Goal: Information Seeking & Learning: Learn about a topic

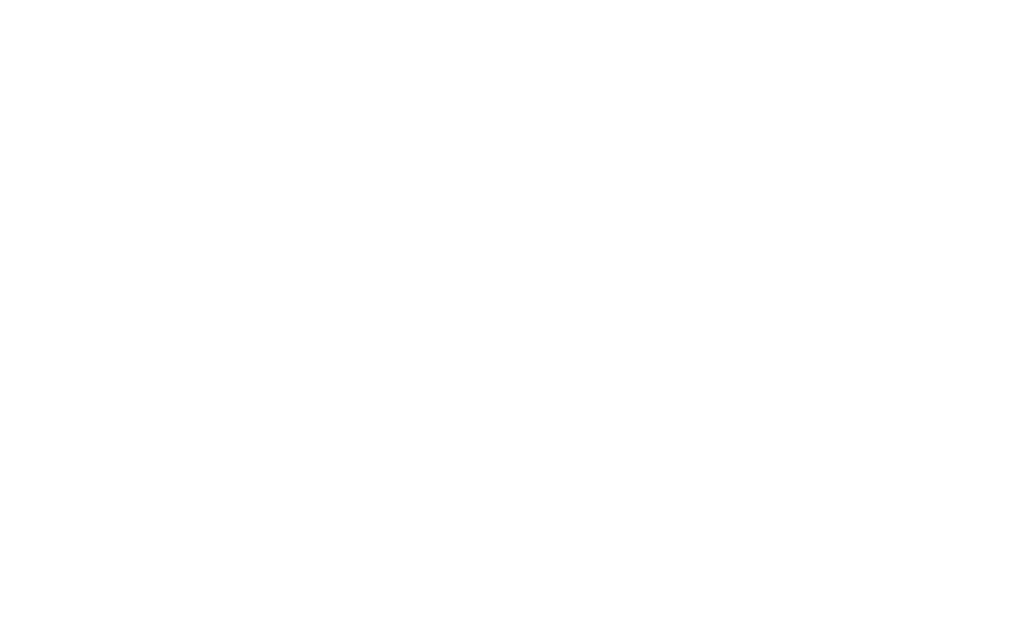
scroll to position [2443, 0]
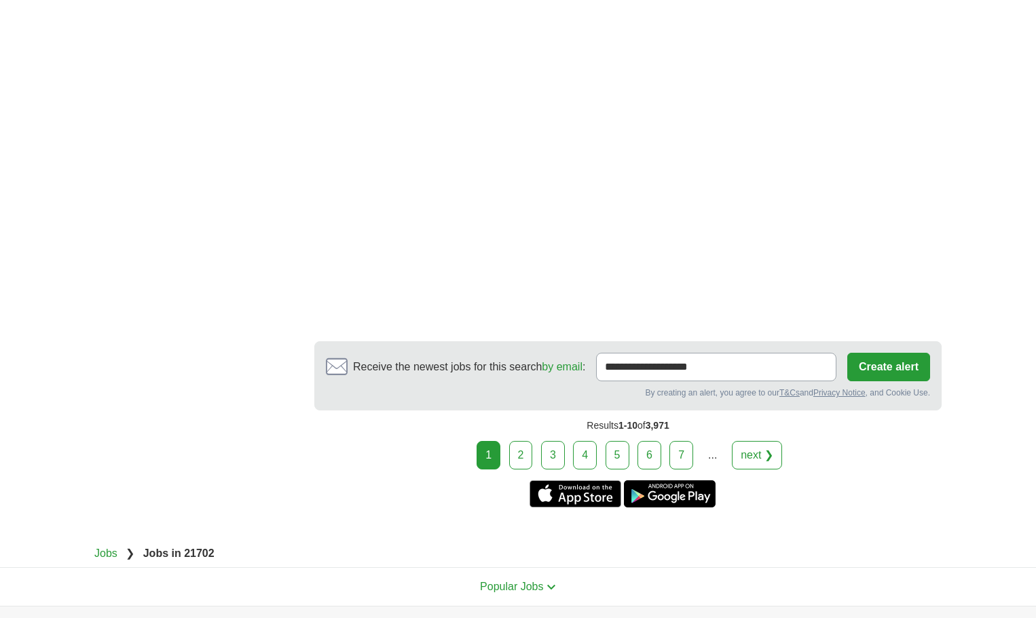
click at [521, 442] on link "2" at bounding box center [521, 455] width 24 height 29
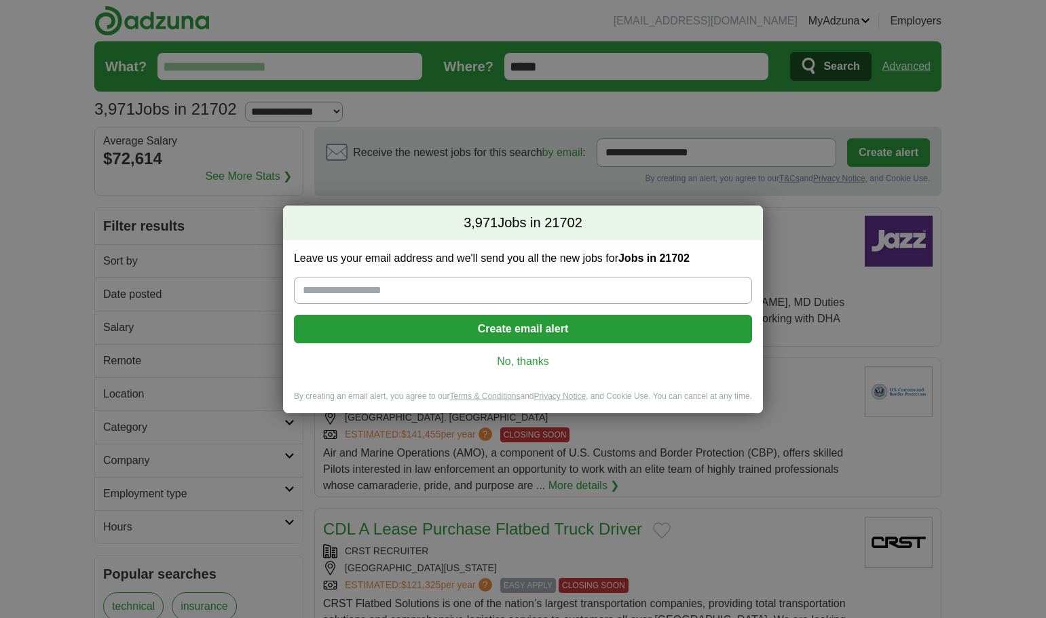
click at [542, 362] on link "No, thanks" at bounding box center [523, 361] width 436 height 15
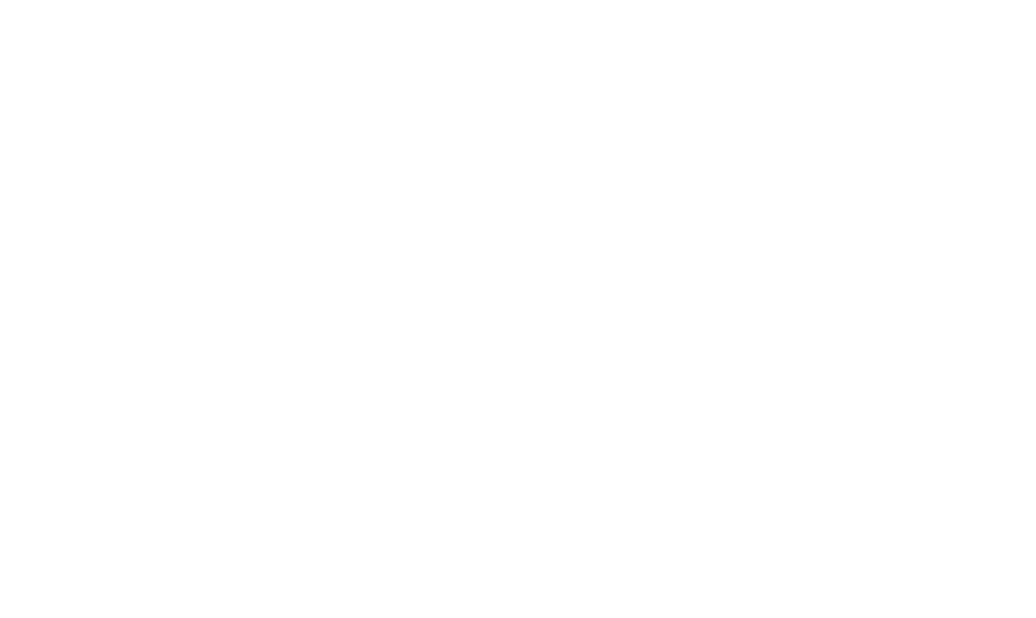
scroll to position [2240, 0]
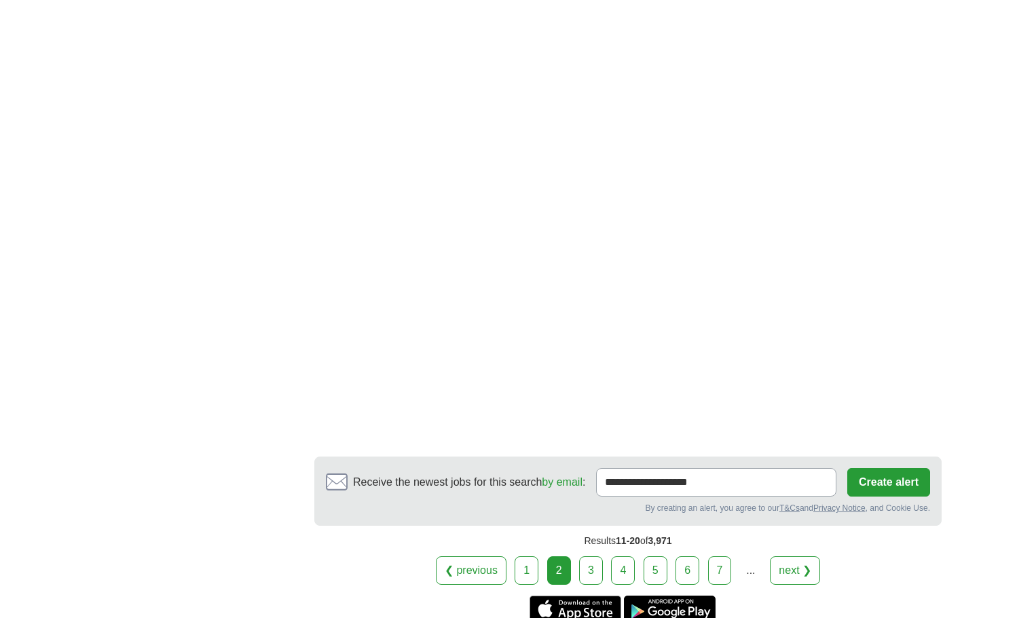
click at [593, 556] on link "3" at bounding box center [591, 570] width 24 height 29
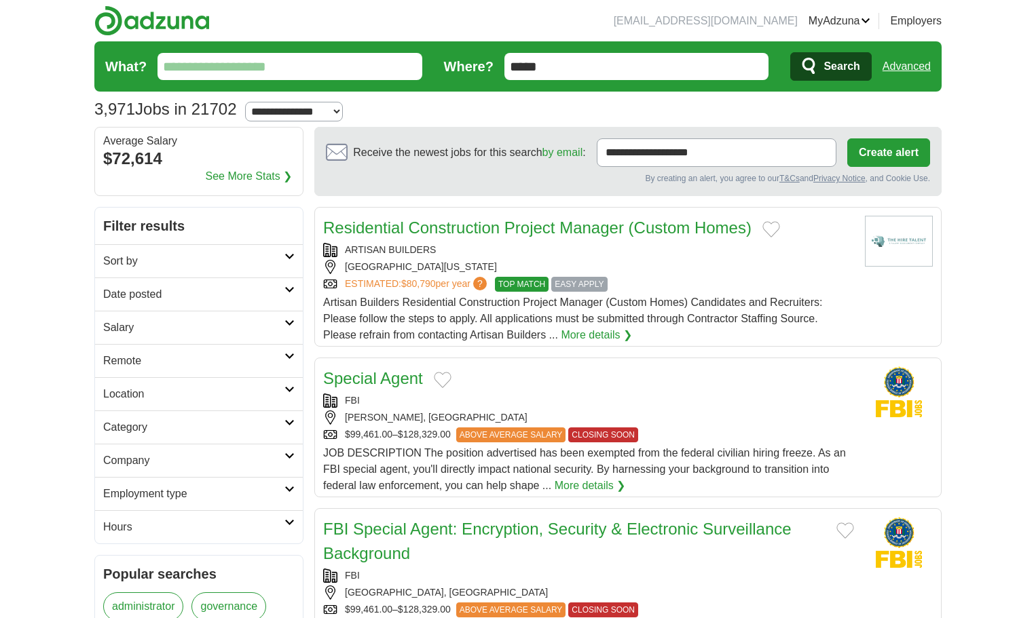
click at [278, 71] on input "What?" at bounding box center [289, 66] width 265 height 27
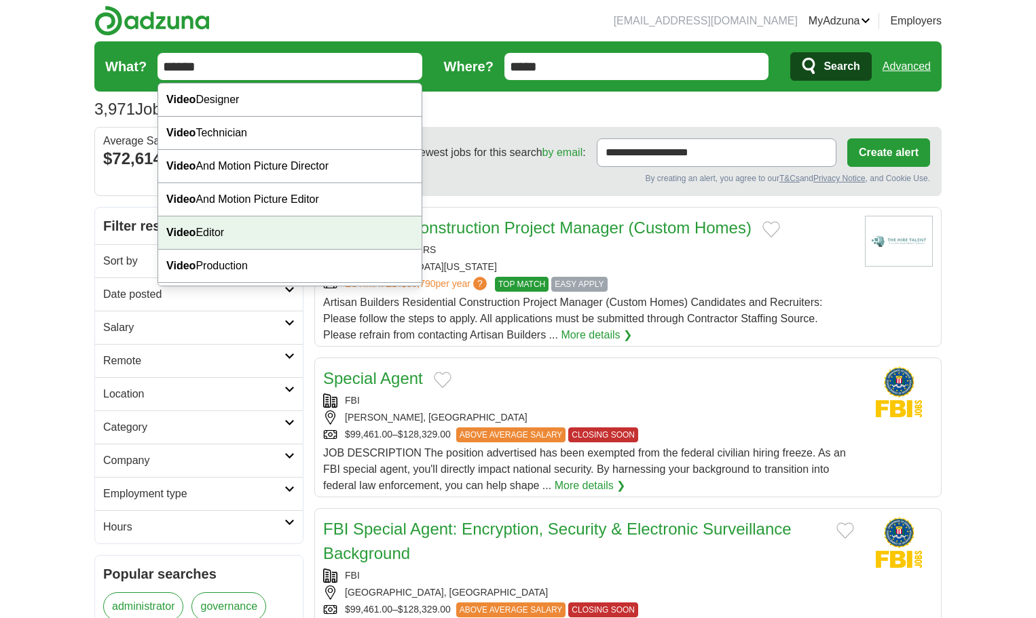
click at [209, 227] on div "Video Editor" at bounding box center [289, 232] width 263 height 33
type input "**********"
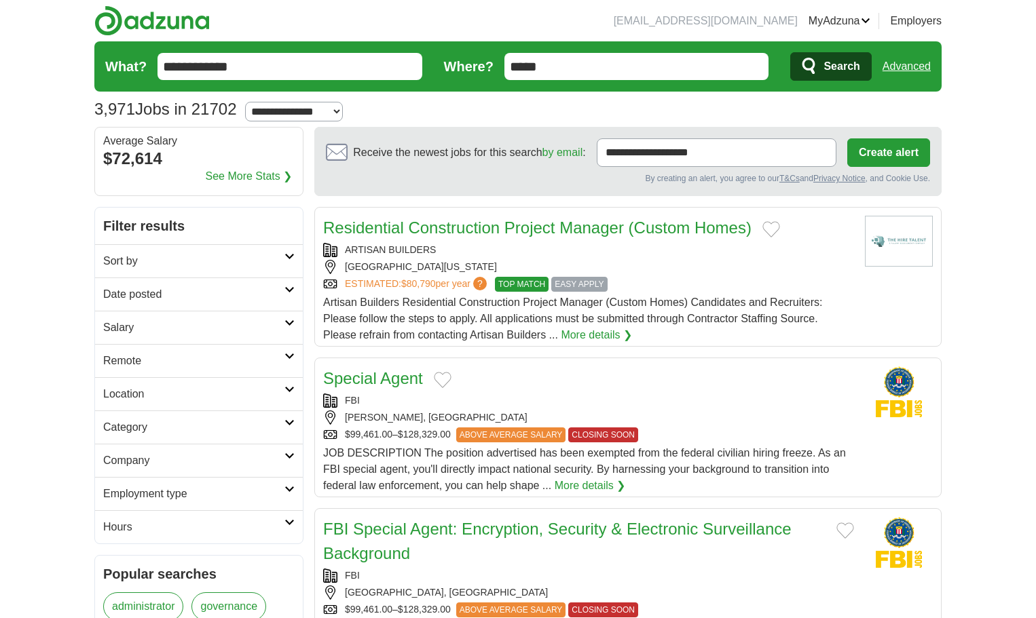
click at [867, 68] on button "Search" at bounding box center [830, 66] width 81 height 29
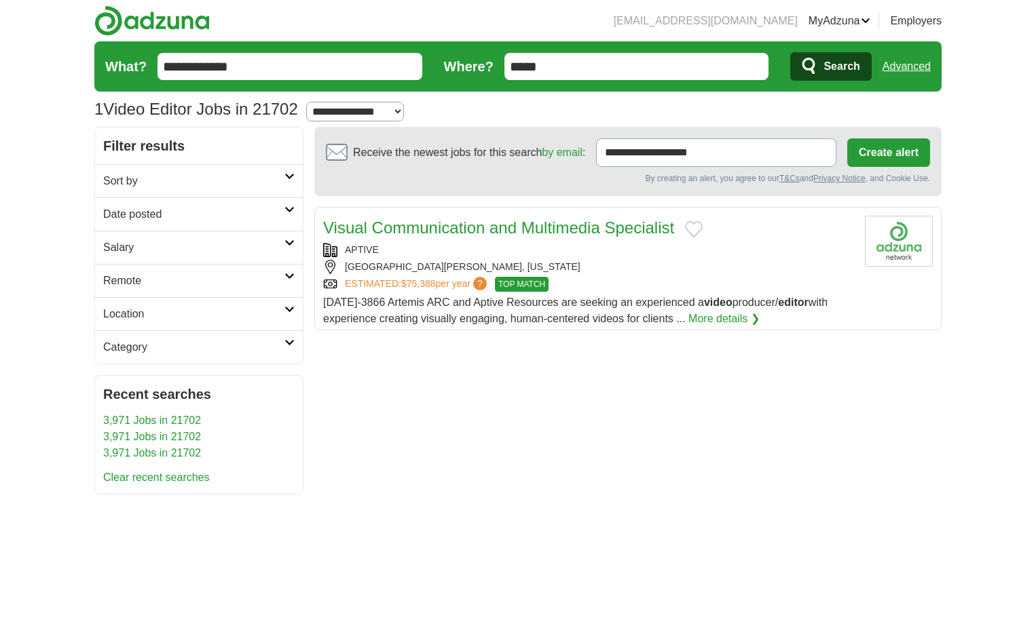
click at [699, 316] on link "More details ❯" at bounding box center [723, 319] width 71 height 16
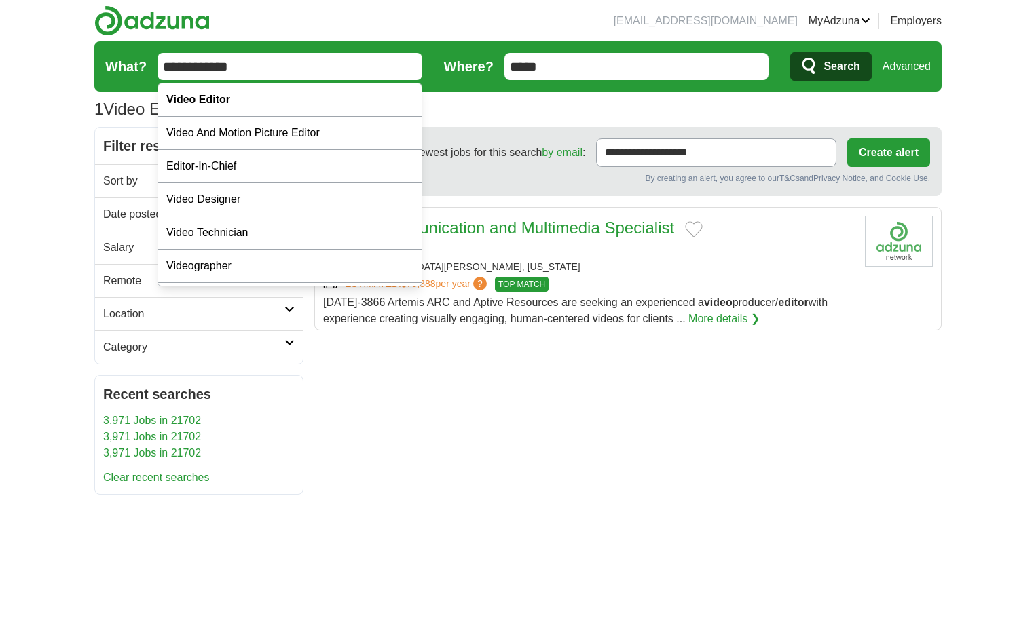
drag, startPoint x: 264, startPoint y: 21, endPoint x: 152, endPoint y: 12, distance: 112.4
click at [152, 12] on header "noelgergel@gmail.com MyAdzuna Alerts Favorites Resumes ApplyIQ Preferences Post…" at bounding box center [517, 63] width 847 height 127
click at [217, 275] on div "Videographer" at bounding box center [289, 266] width 263 height 33
type input "**********"
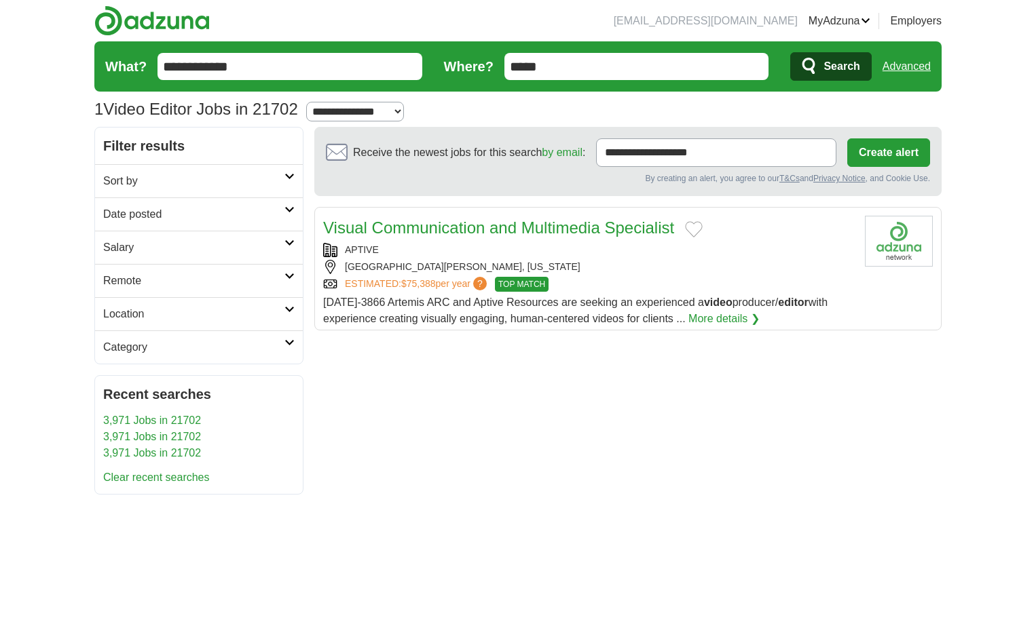
click at [842, 76] on span "Search" at bounding box center [841, 66] width 36 height 27
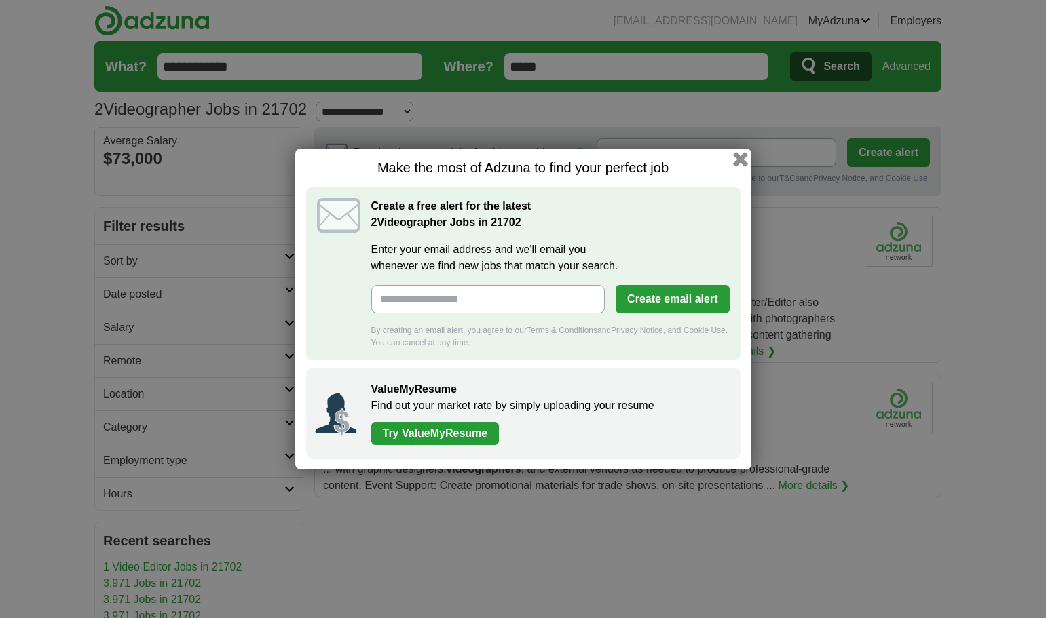
click at [736, 159] on button "button" at bounding box center [739, 159] width 15 height 15
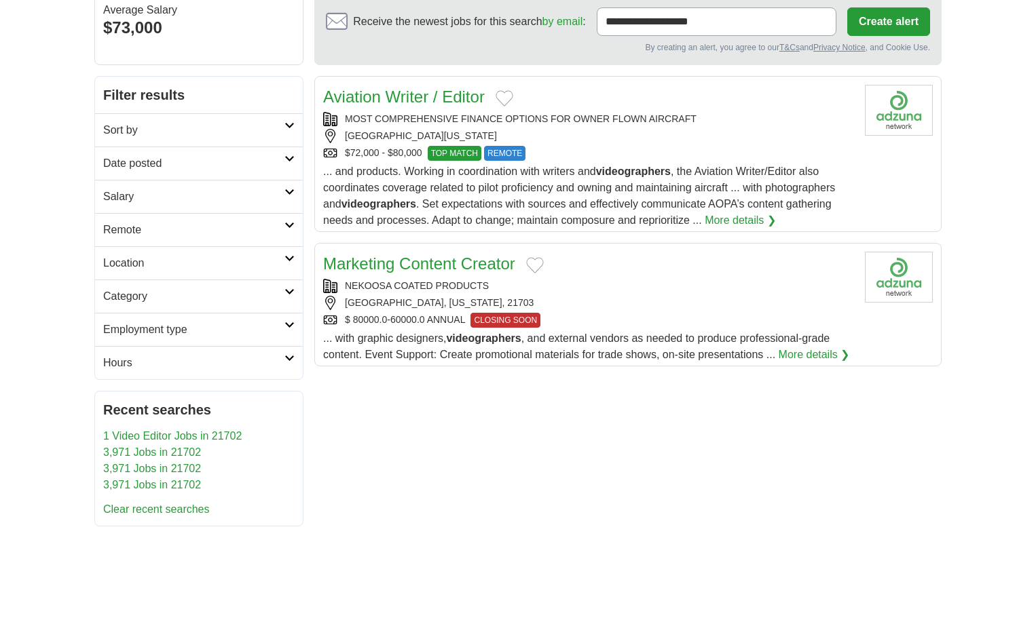
scroll to position [128, 0]
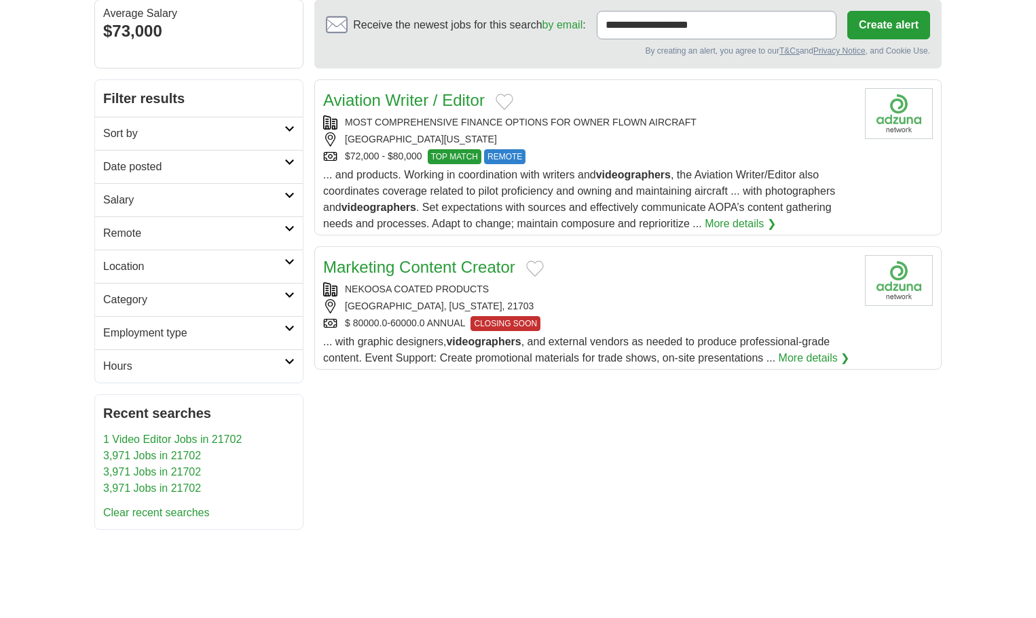
click at [795, 355] on link "More details ❯" at bounding box center [813, 358] width 71 height 16
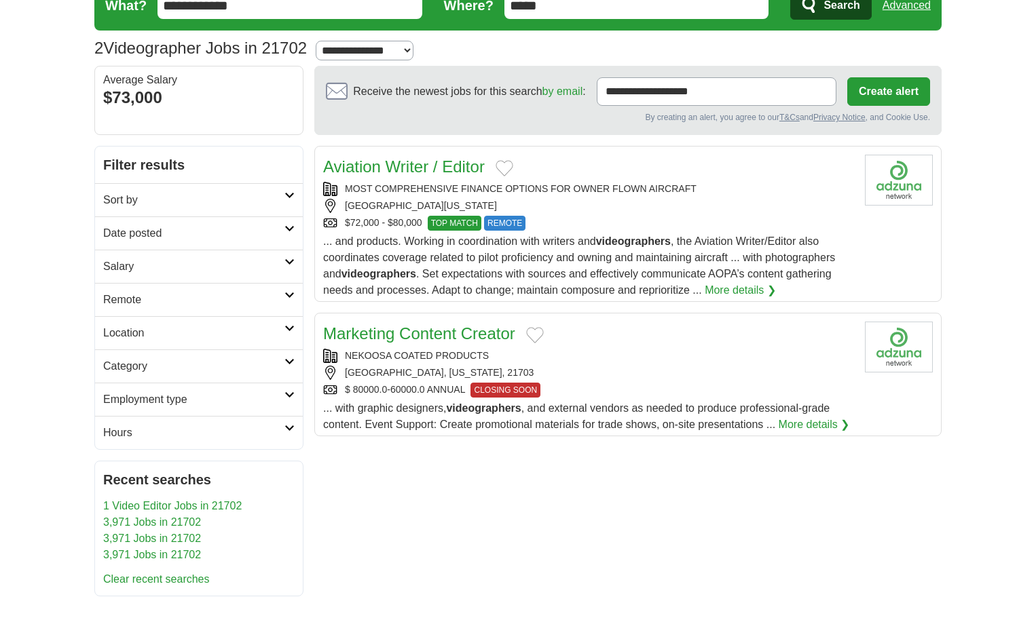
scroll to position [0, 0]
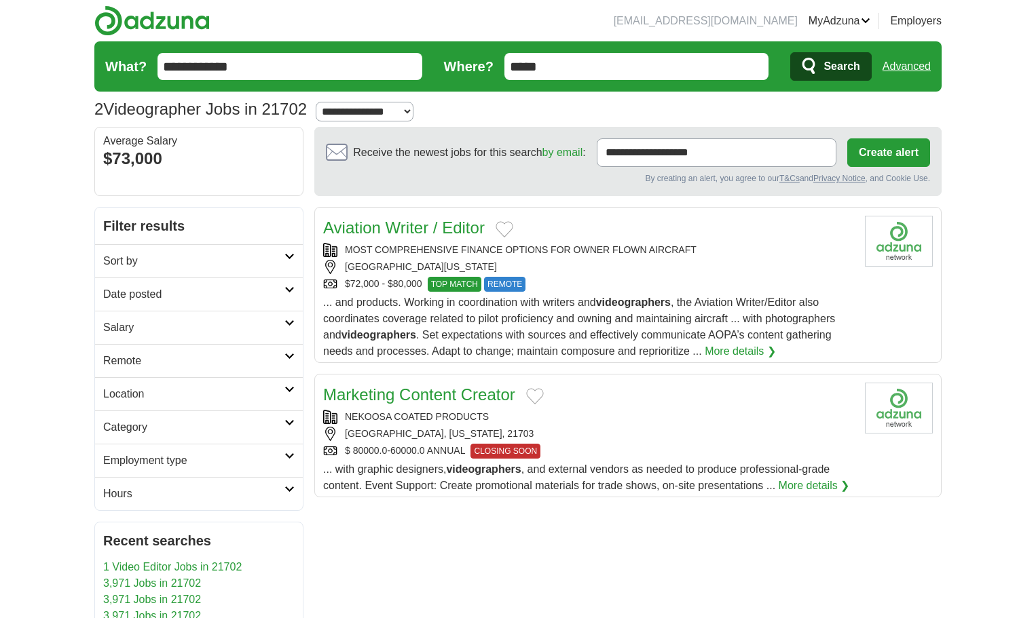
drag, startPoint x: 252, startPoint y: 72, endPoint x: 145, endPoint y: 69, distance: 107.3
click at [145, 69] on form "**********" at bounding box center [517, 66] width 847 height 50
click at [847, 61] on span "Search" at bounding box center [841, 66] width 36 height 27
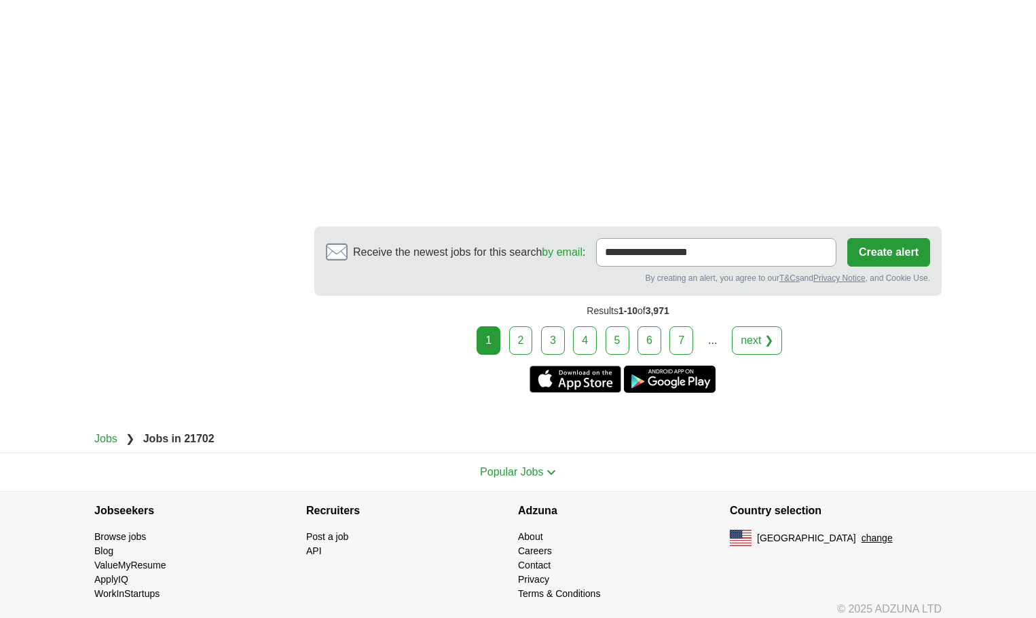
scroll to position [2516, 0]
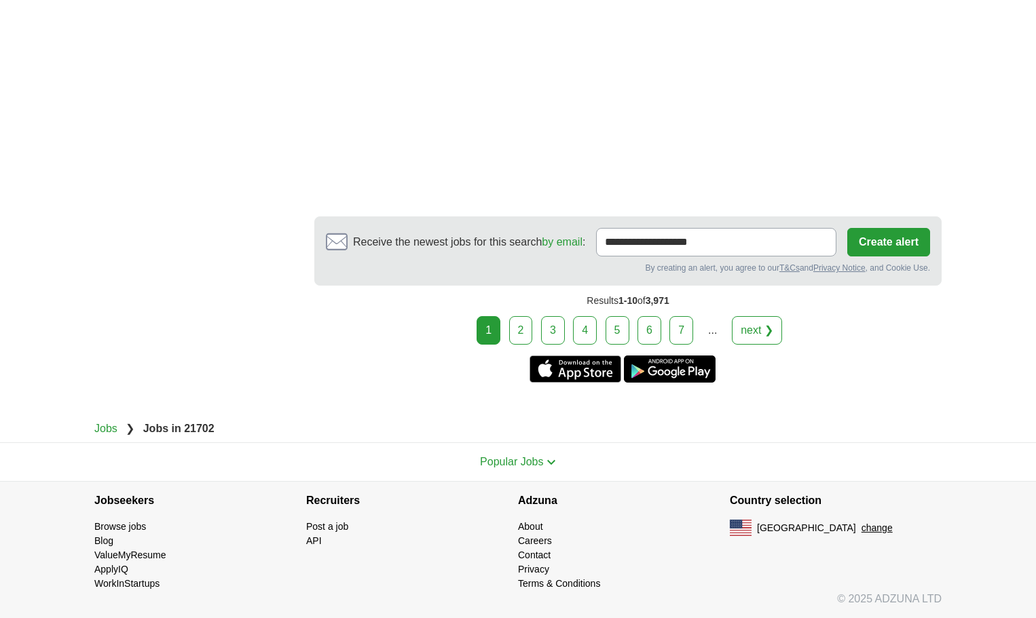
click at [530, 335] on link "2" at bounding box center [521, 330] width 24 height 29
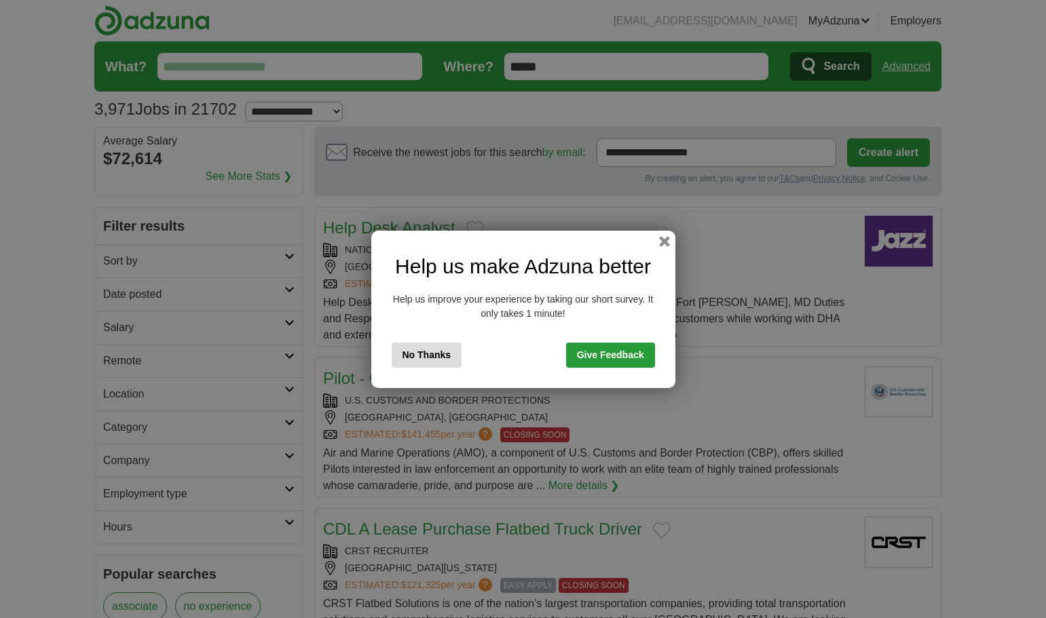
click at [431, 352] on button "No Thanks" at bounding box center [427, 355] width 71 height 25
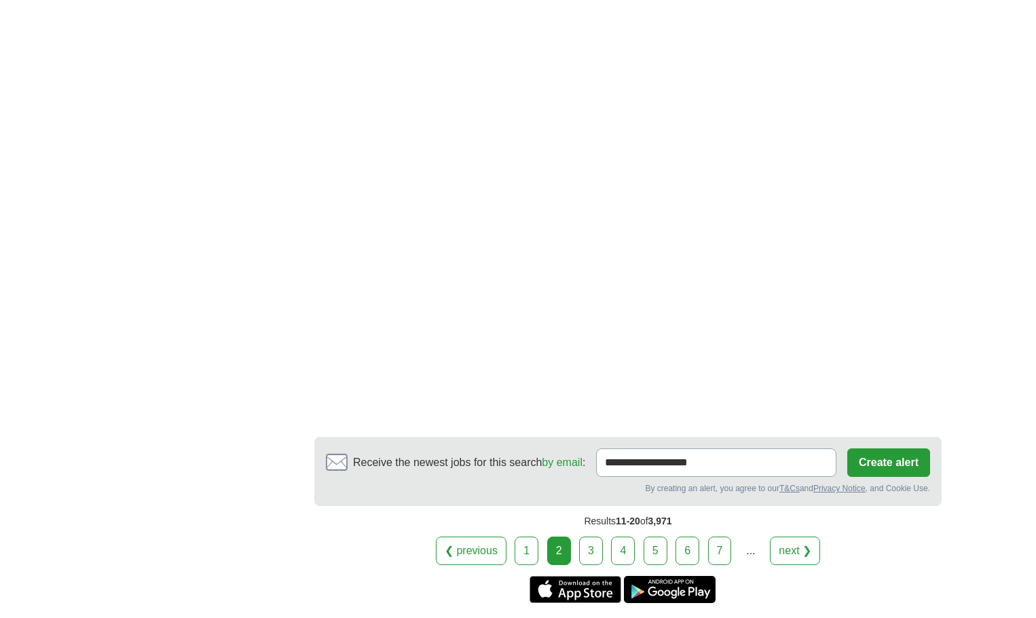
scroll to position [2487, 0]
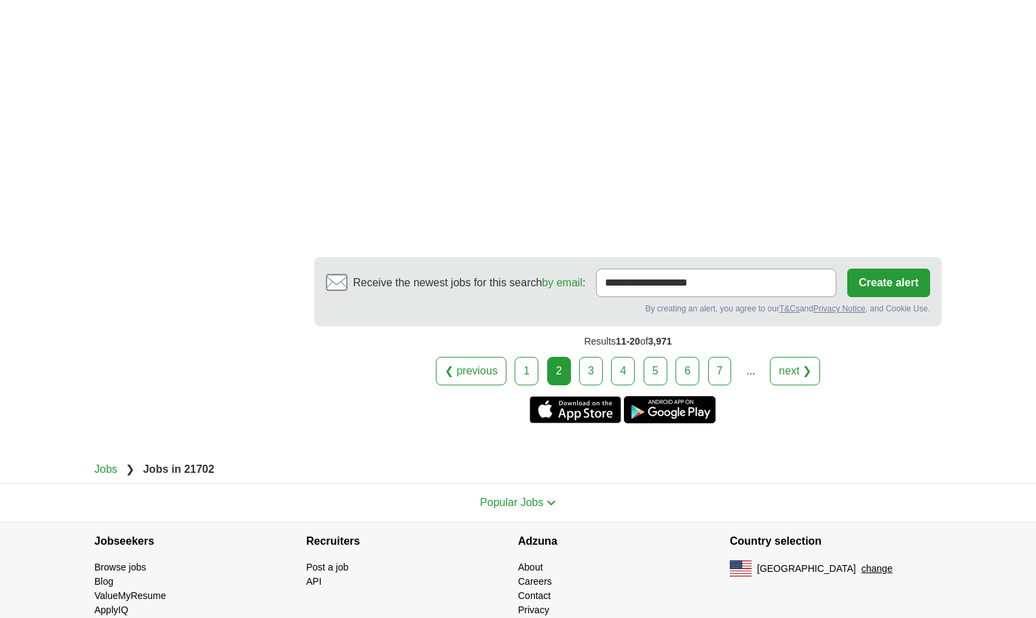
click at [588, 357] on link "3" at bounding box center [591, 371] width 24 height 29
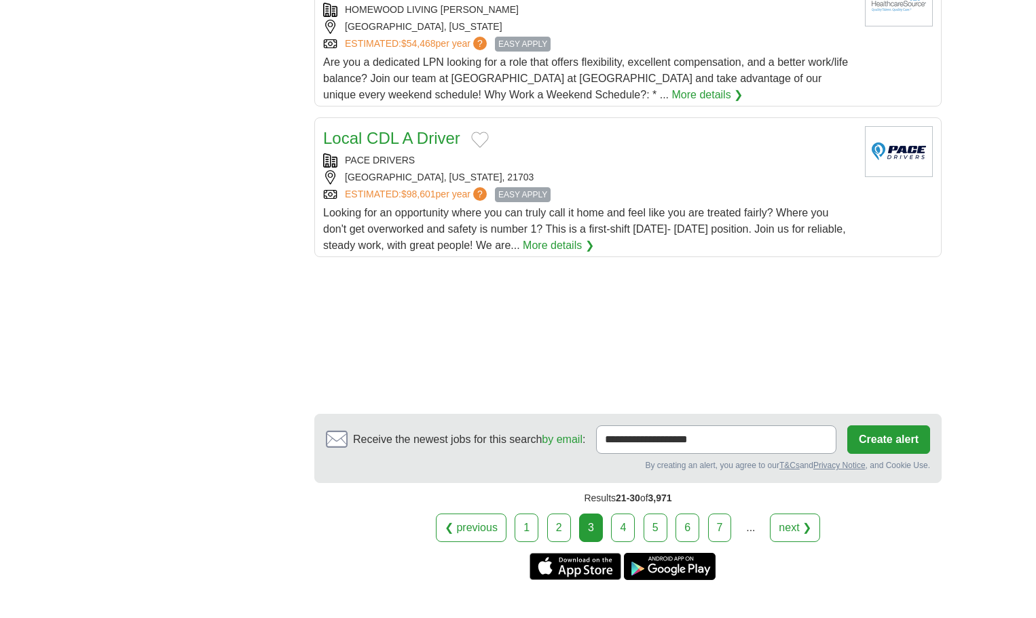
scroll to position [1697, 0]
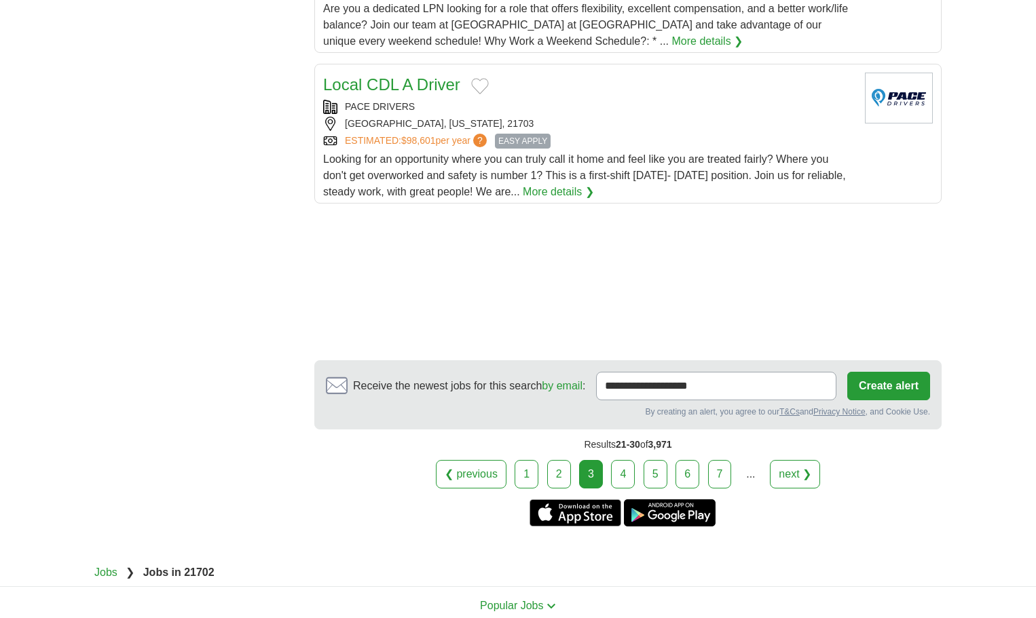
click at [632, 470] on link "4" at bounding box center [623, 474] width 24 height 29
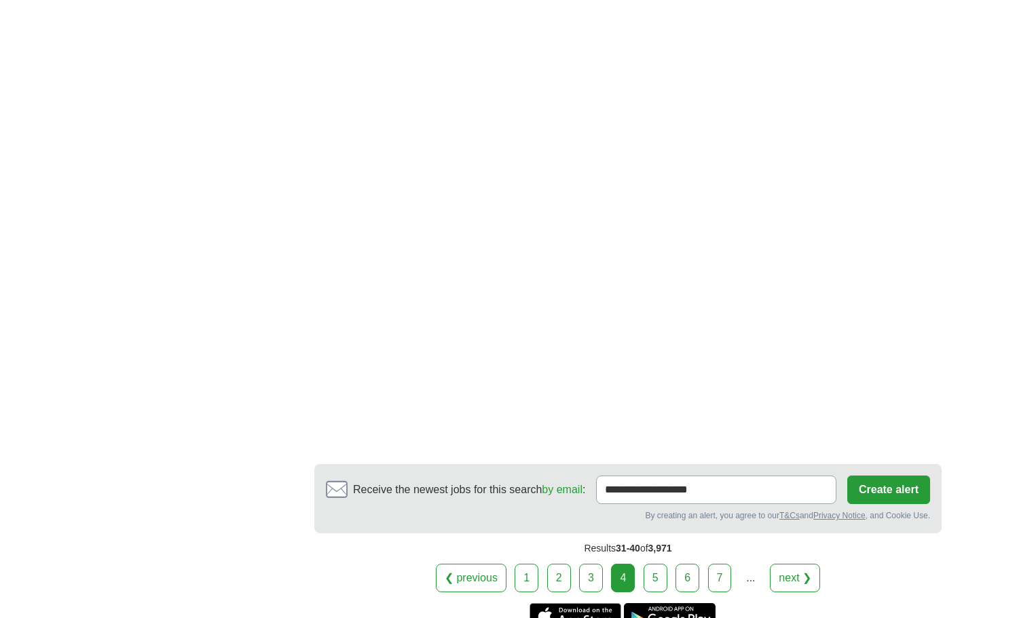
scroll to position [2240, 0]
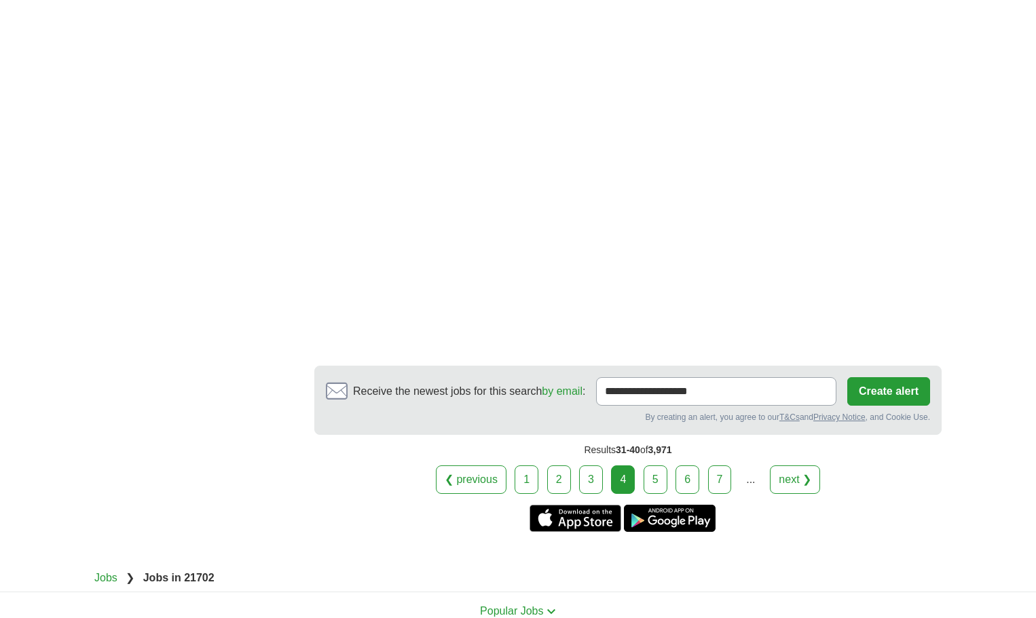
click at [658, 466] on link "5" at bounding box center [655, 480] width 24 height 29
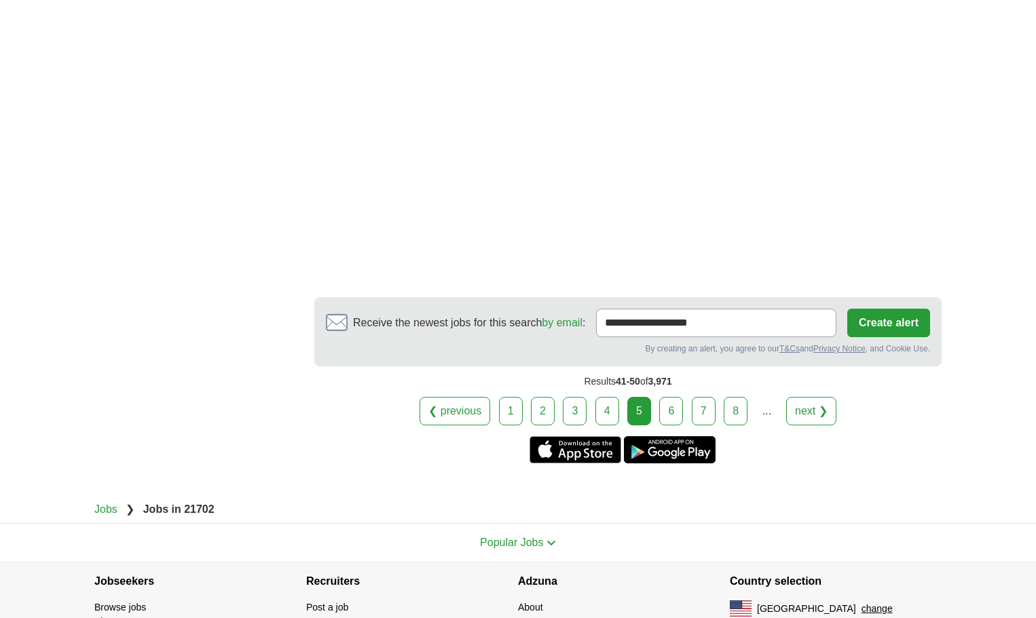
scroll to position [2468, 0]
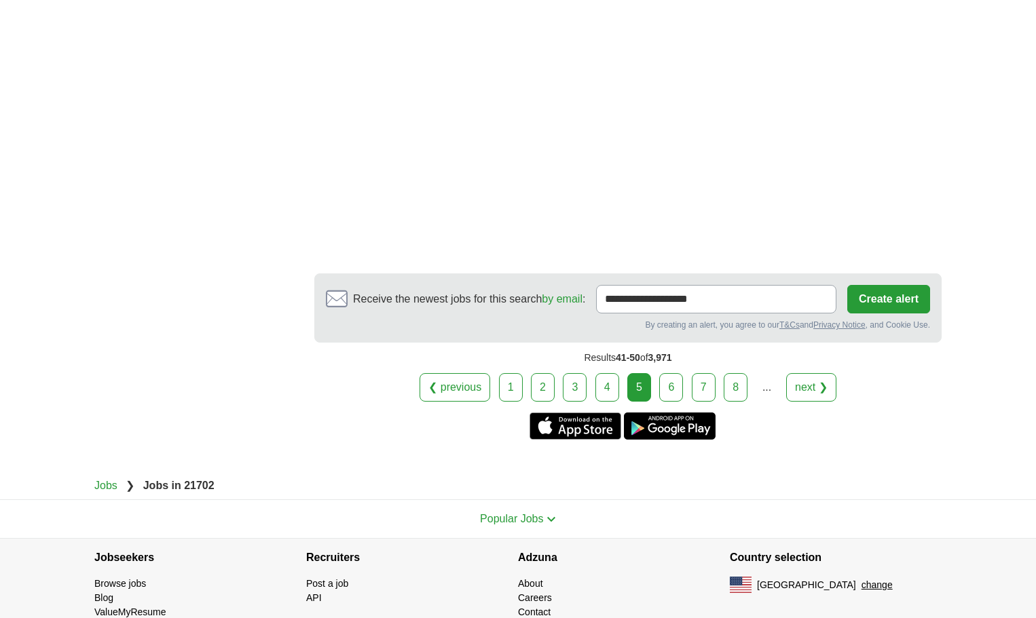
click at [675, 373] on link "6" at bounding box center [671, 387] width 24 height 29
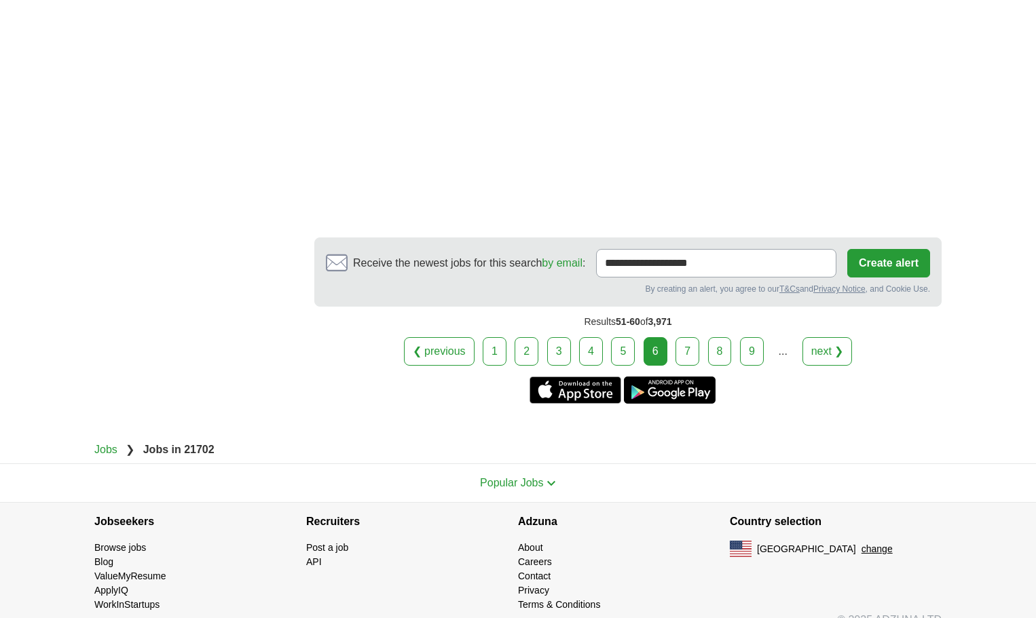
scroll to position [2579, 0]
